Goal: Task Accomplishment & Management: Manage account settings

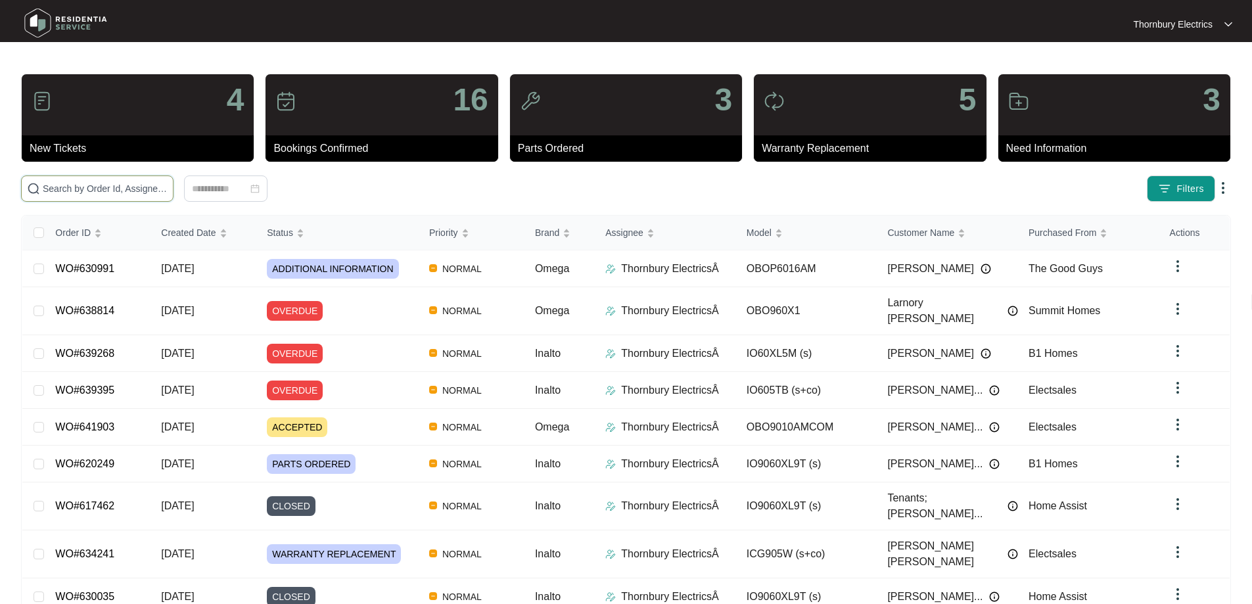
click at [63, 182] on input "text" at bounding box center [105, 188] width 125 height 14
paste input "637762"
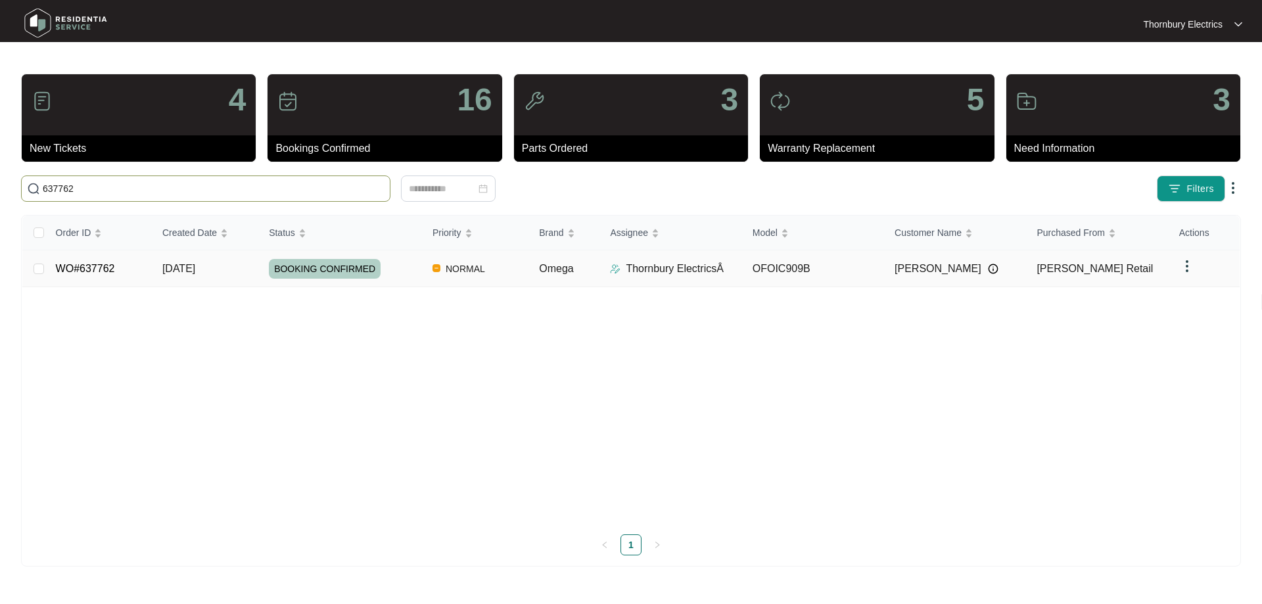
type input "637762"
click at [304, 267] on span "BOOKING CONFIRMED" at bounding box center [325, 269] width 112 height 20
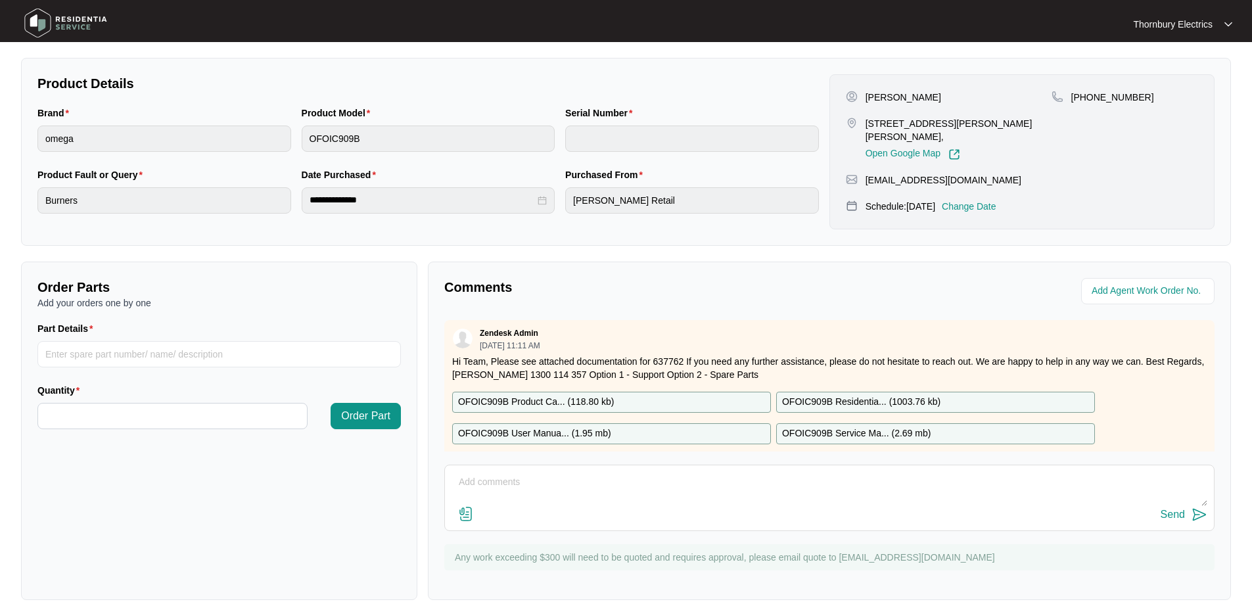
scroll to position [268, 0]
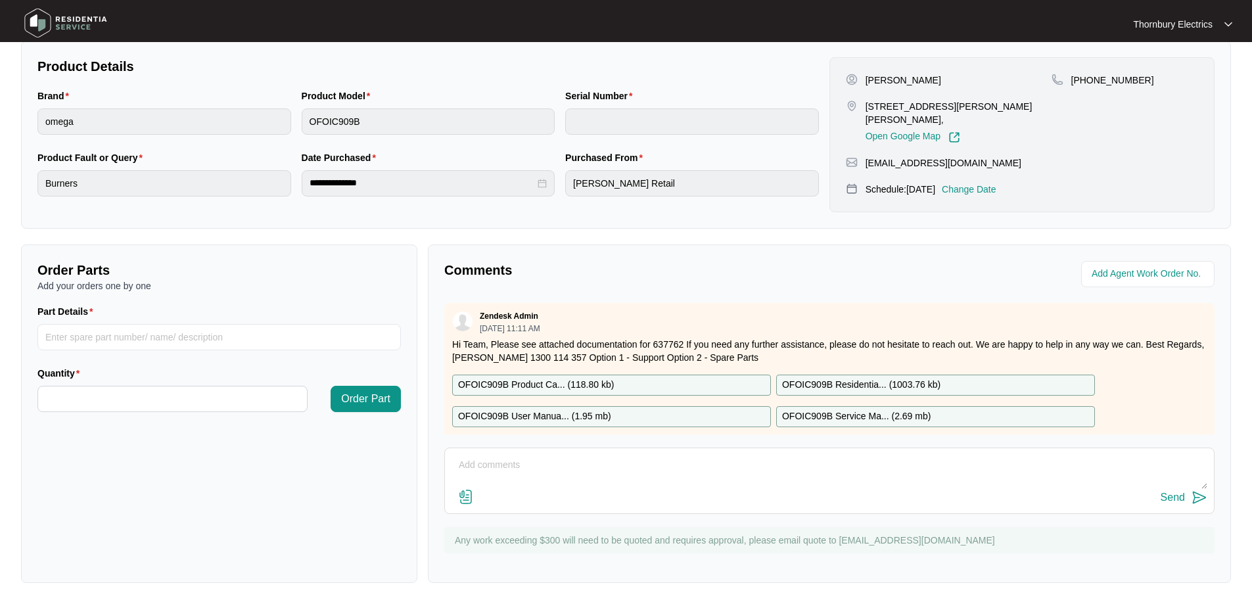
click at [610, 464] on textarea at bounding box center [829, 472] width 756 height 34
paste textarea "19.09 - customer called to cancel, working now"
type textarea "19.09 - customer called to cancel, working now"
click at [1180, 501] on div "Send" at bounding box center [1173, 498] width 24 height 12
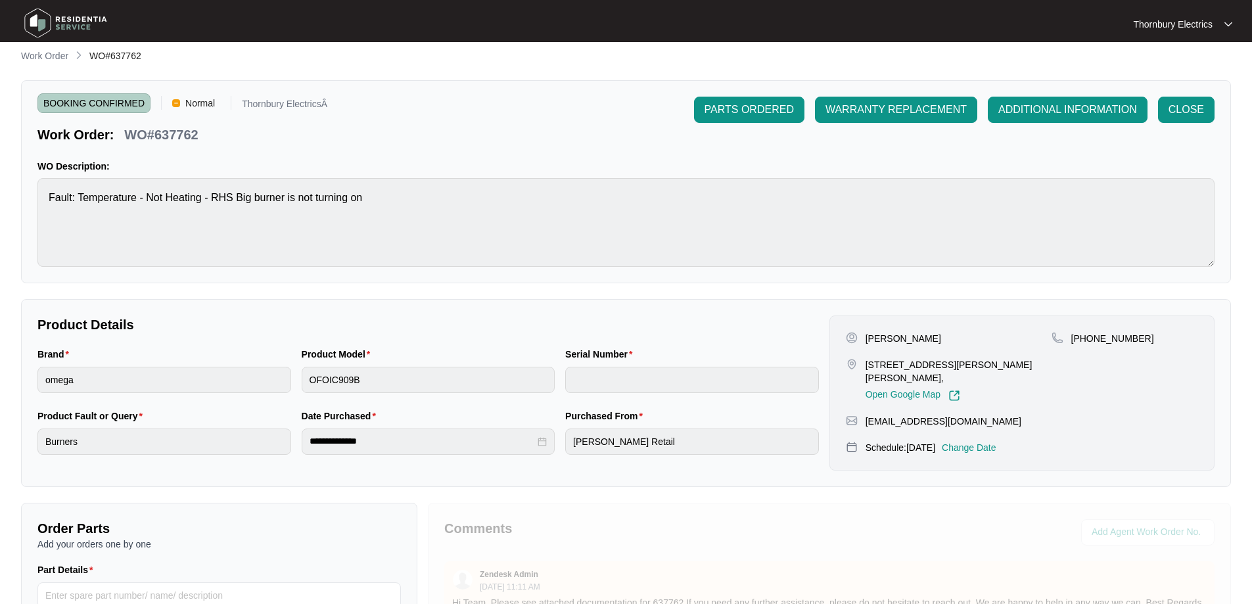
scroll to position [0, 0]
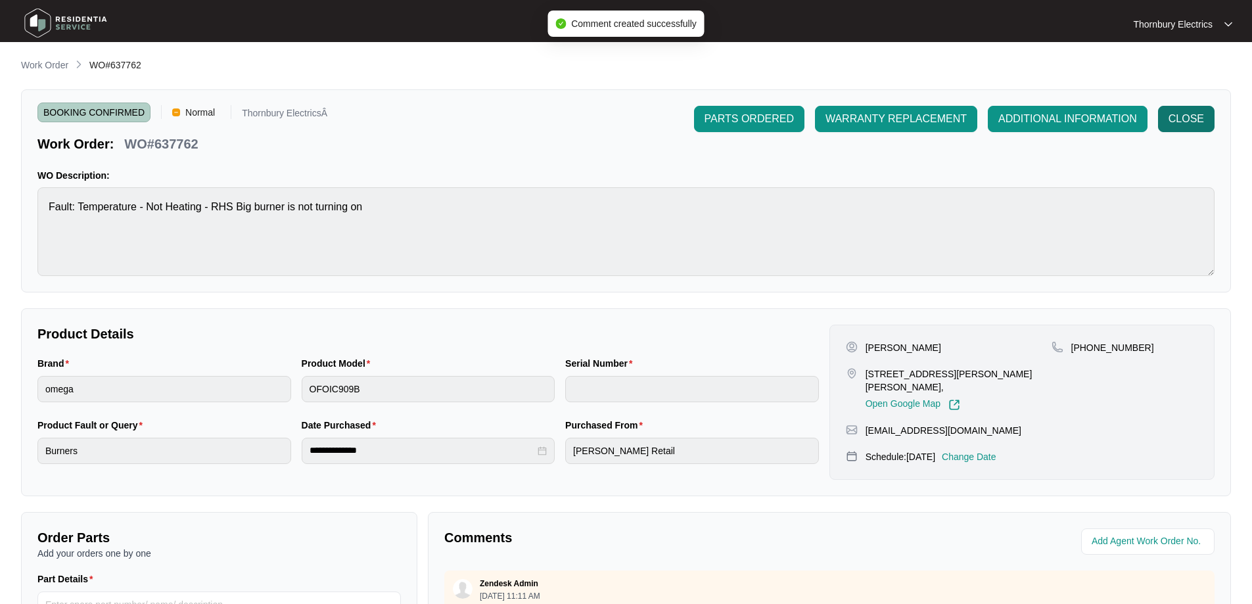
click at [1187, 118] on span "CLOSE" at bounding box center [1185, 119] width 35 height 16
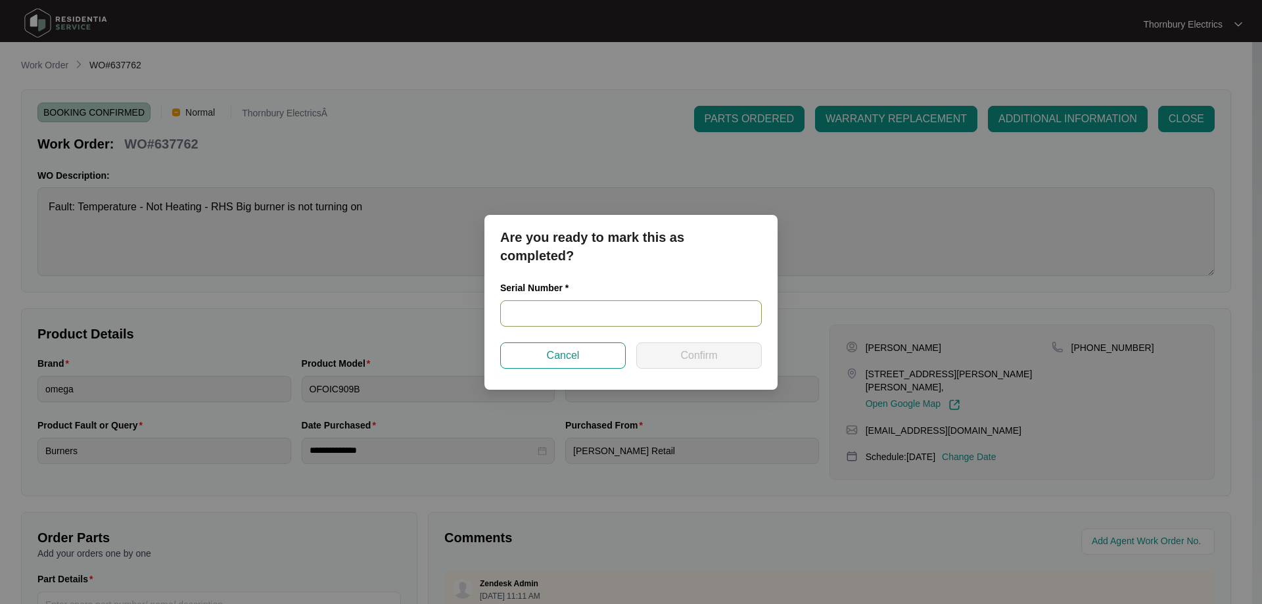
click at [617, 319] on input "text" at bounding box center [631, 313] width 262 height 26
type input "na"
click at [703, 351] on span "Confirm" at bounding box center [698, 356] width 37 height 16
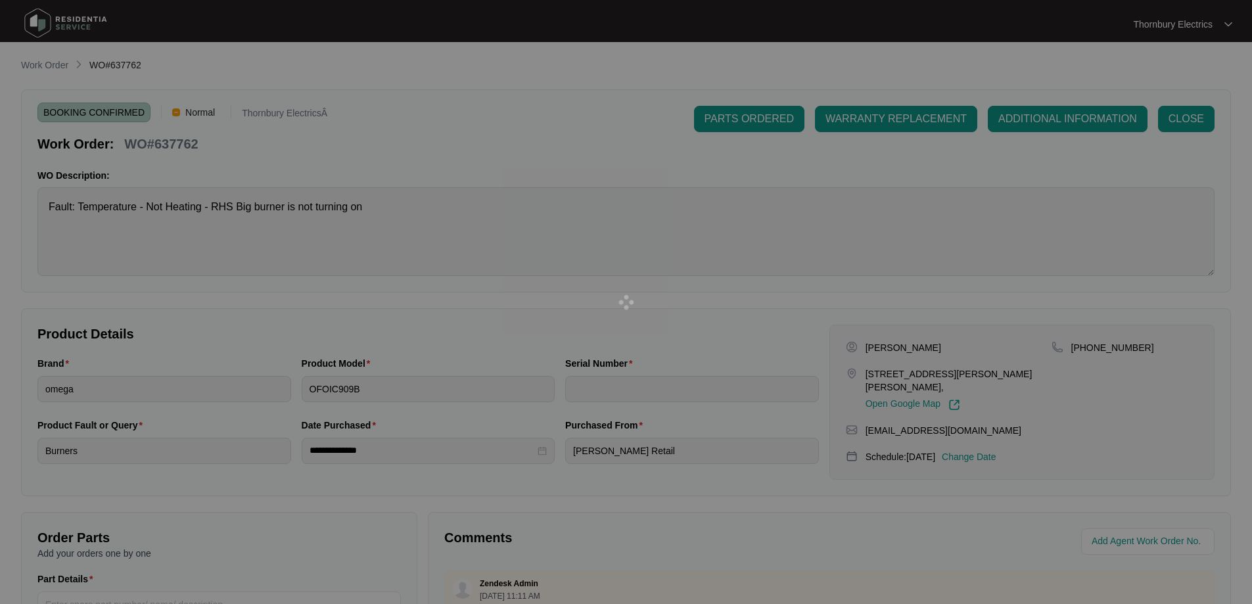
type input "na"
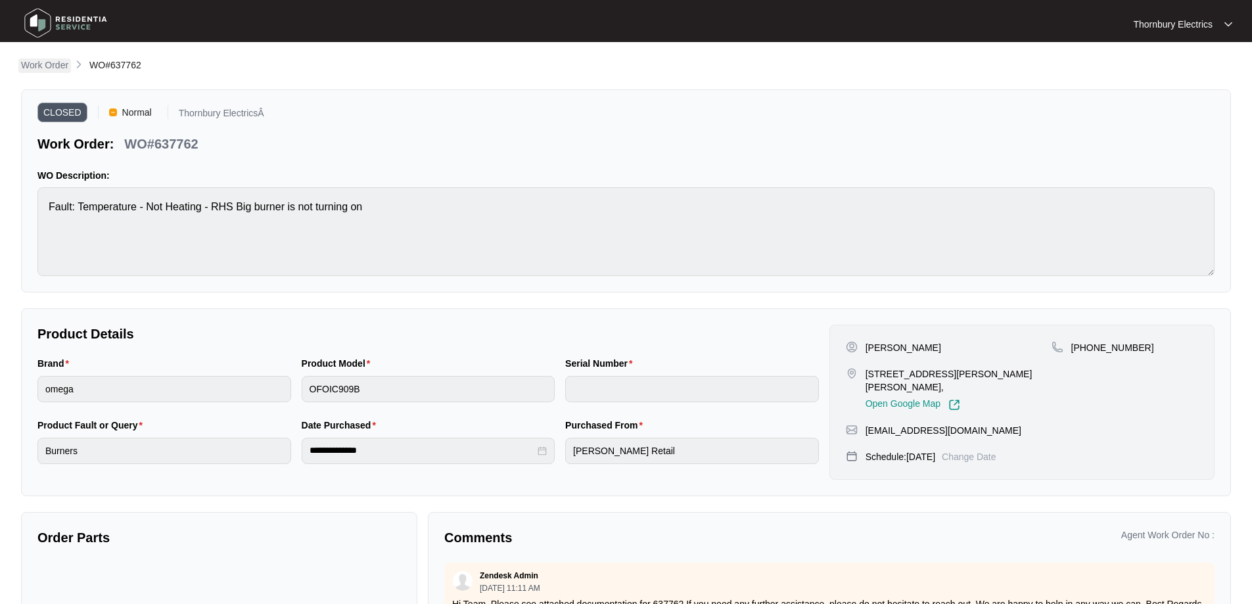
click at [35, 64] on p "Work Order" at bounding box center [44, 64] width 47 height 13
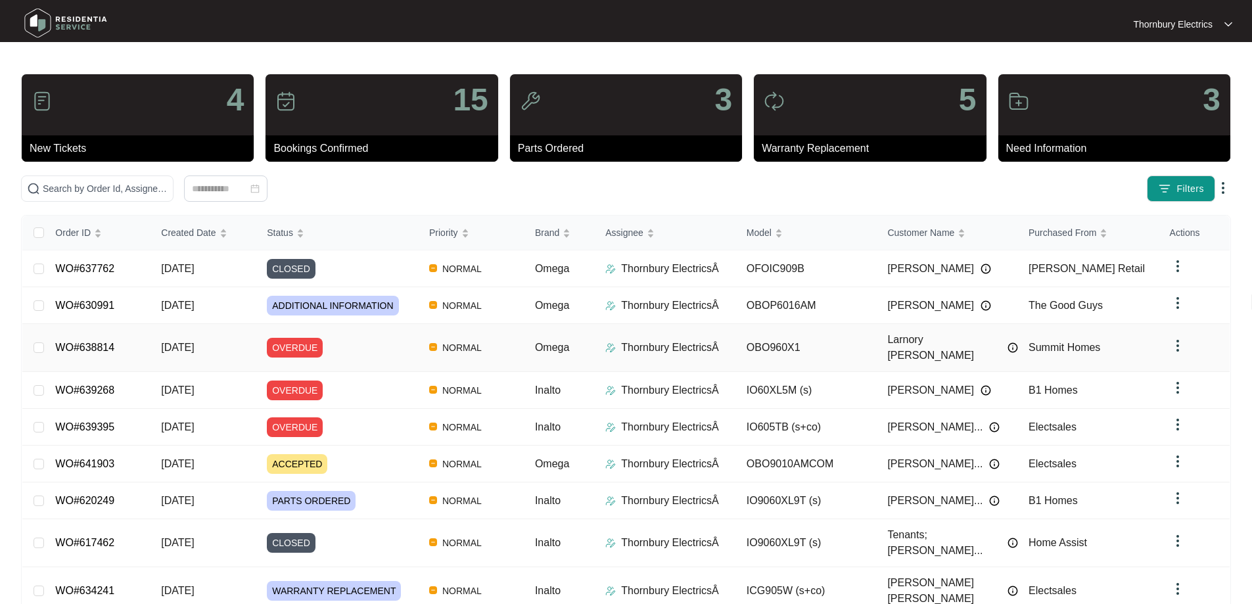
drag, startPoint x: 91, startPoint y: 339, endPoint x: 77, endPoint y: 341, distance: 13.9
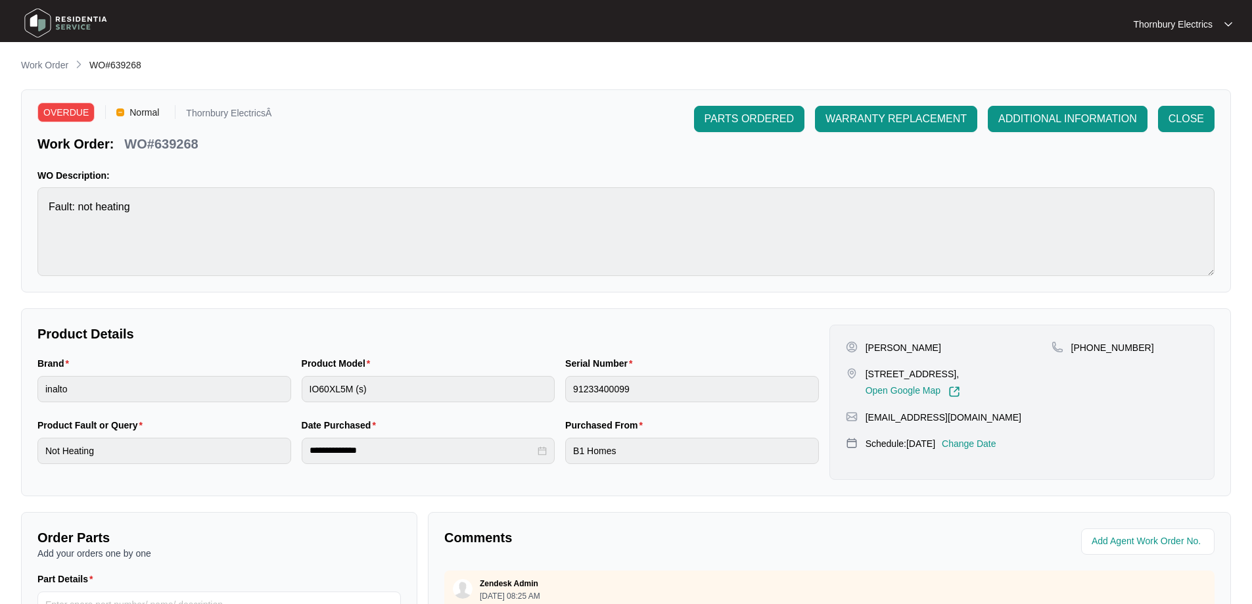
click at [181, 131] on div "WO#639268" at bounding box center [161, 141] width 84 height 23
copy p "639268"
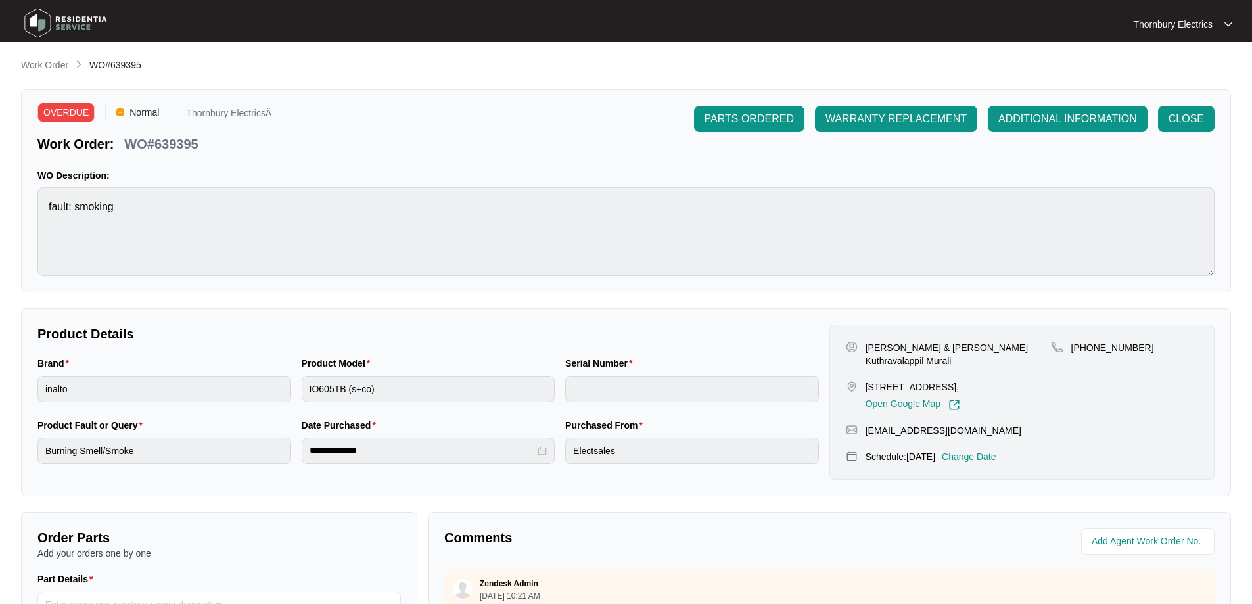
click at [168, 139] on p "WO#639395" at bounding box center [161, 144] width 74 height 18
click at [169, 139] on p "WO#639395" at bounding box center [161, 144] width 74 height 18
copy p "639395"
